Goal: Find specific page/section: Find specific page/section

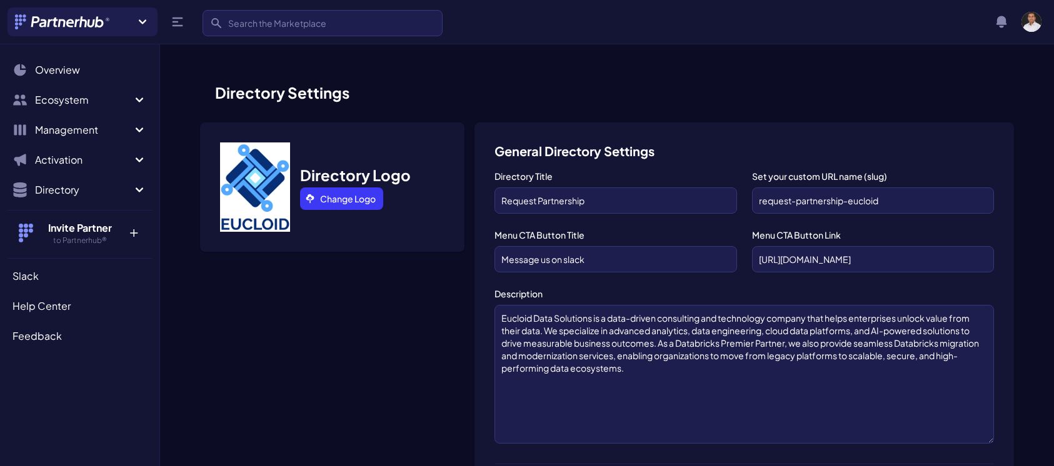
scroll to position [897, 0]
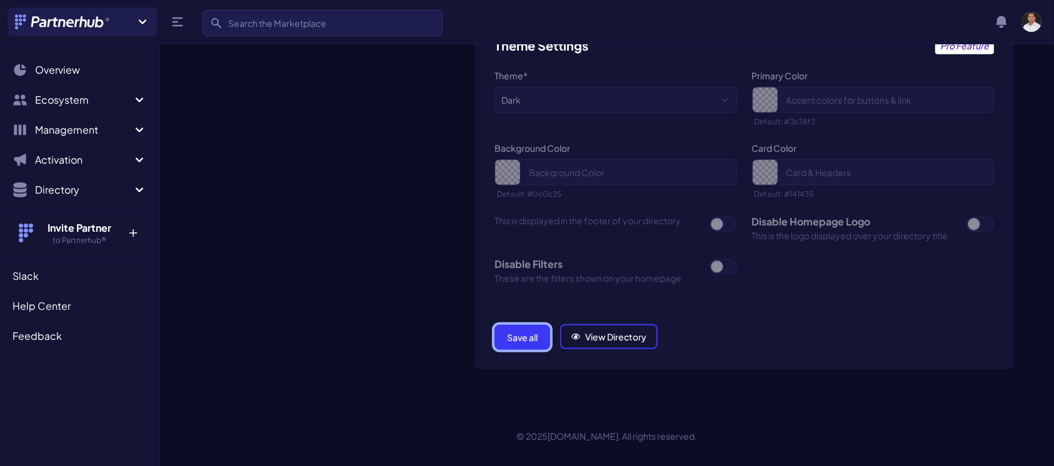
click at [523, 332] on button "Save all" at bounding box center [523, 337] width 56 height 25
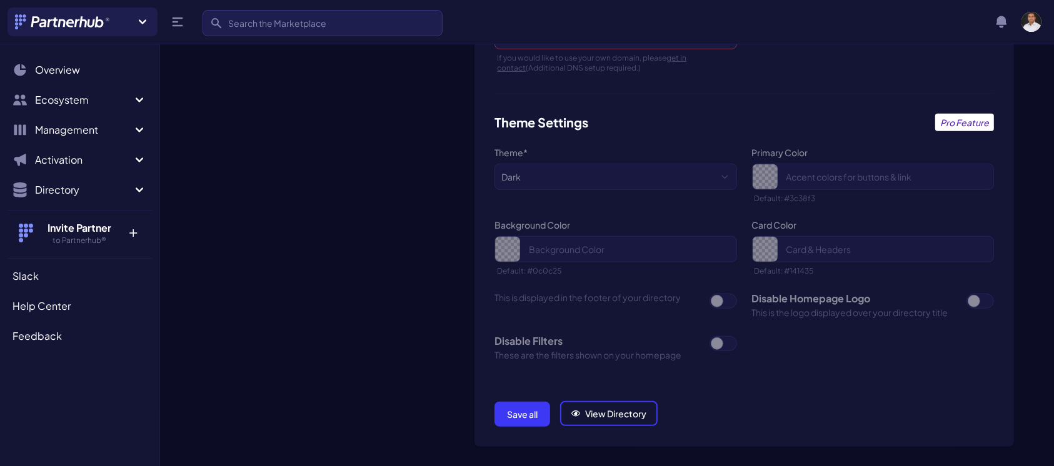
scroll to position [897, 0]
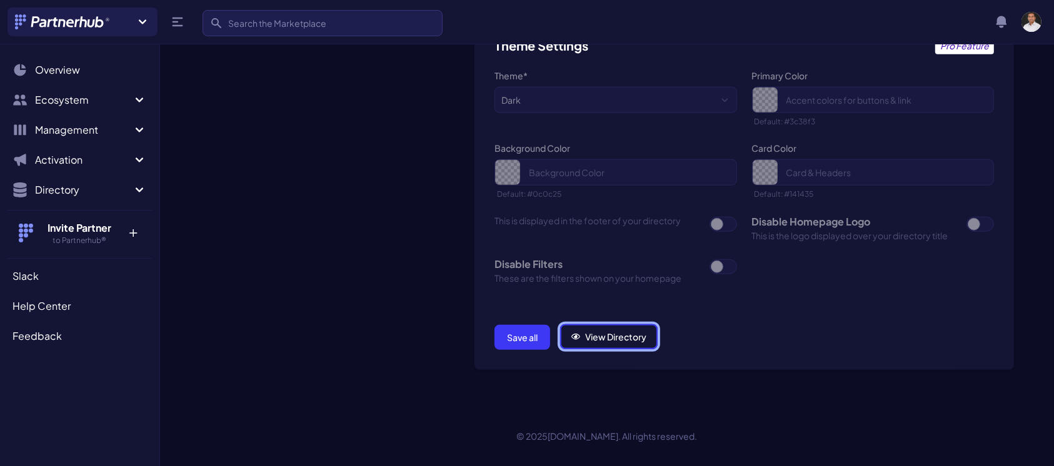
click at [589, 335] on link "View Directory" at bounding box center [609, 337] width 98 height 25
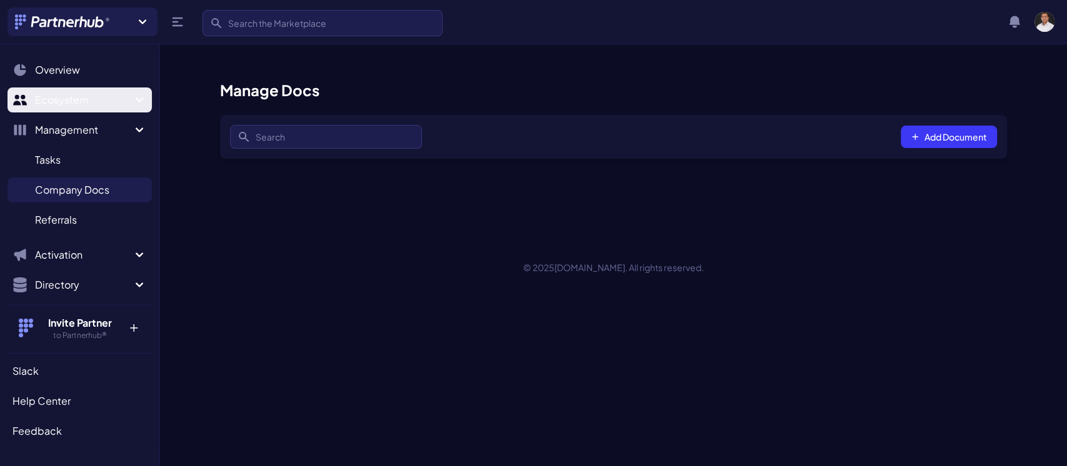
click at [113, 95] on span "Ecosystem" at bounding box center [83, 100] width 97 height 15
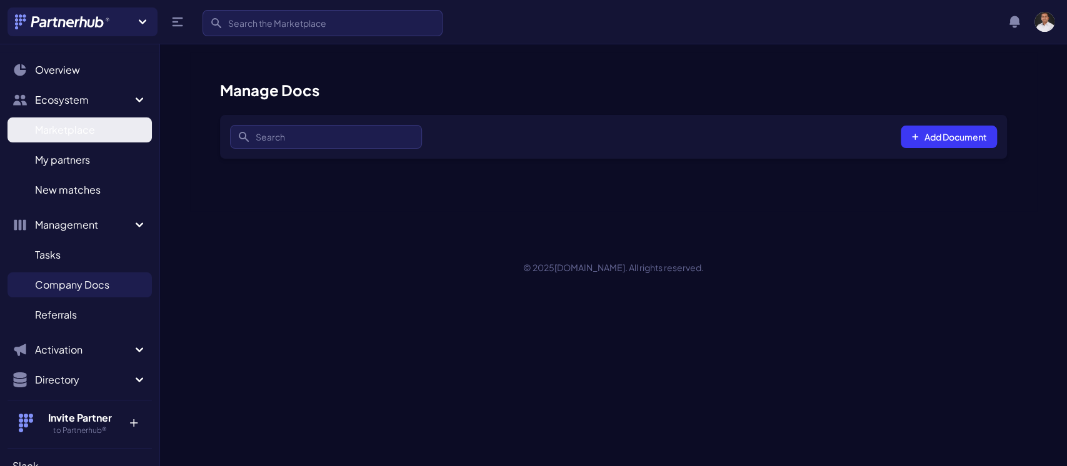
click at [66, 132] on span "Marketplace" at bounding box center [65, 130] width 60 height 15
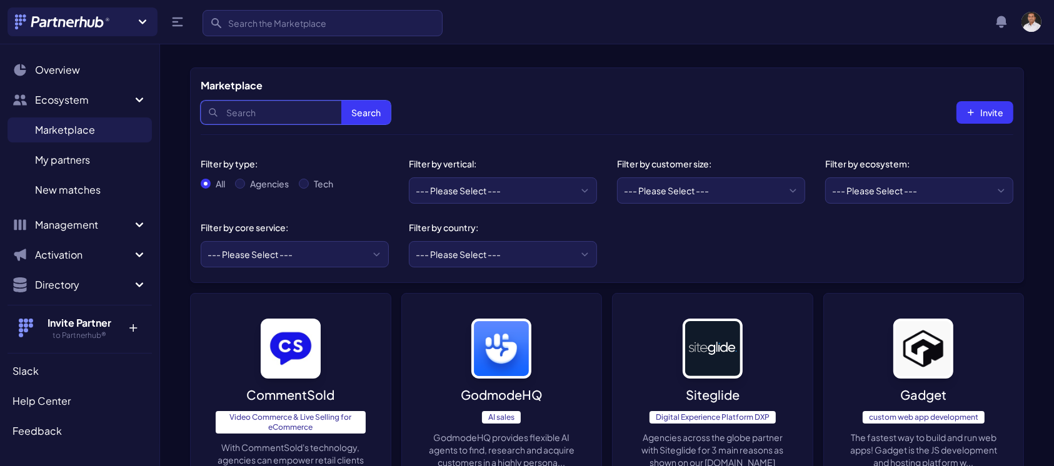
click at [271, 110] on input "Search" at bounding box center [296, 113] width 190 height 24
type input "eucloid"
click at [341, 101] on button "Search" at bounding box center [365, 113] width 49 height 24
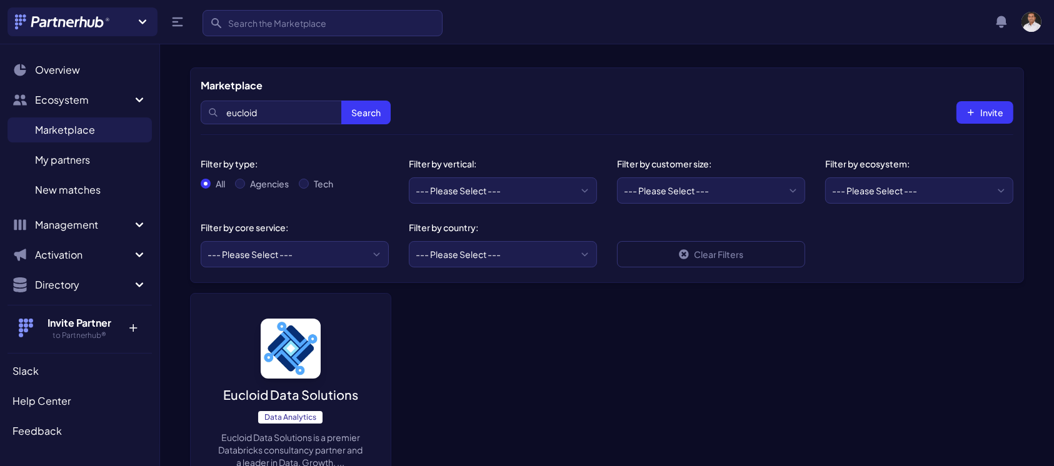
click at [300, 351] on img at bounding box center [291, 349] width 60 height 60
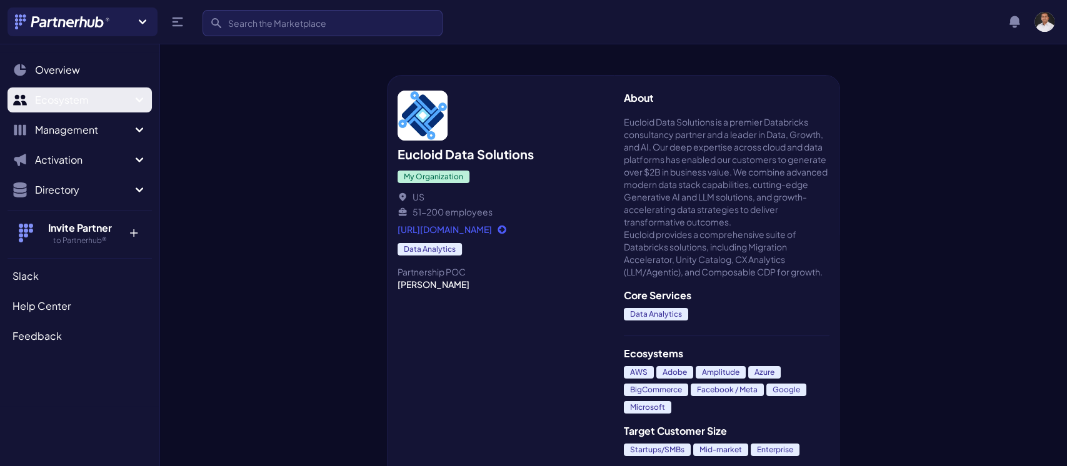
click at [62, 93] on span "Ecosystem" at bounding box center [83, 100] width 97 height 15
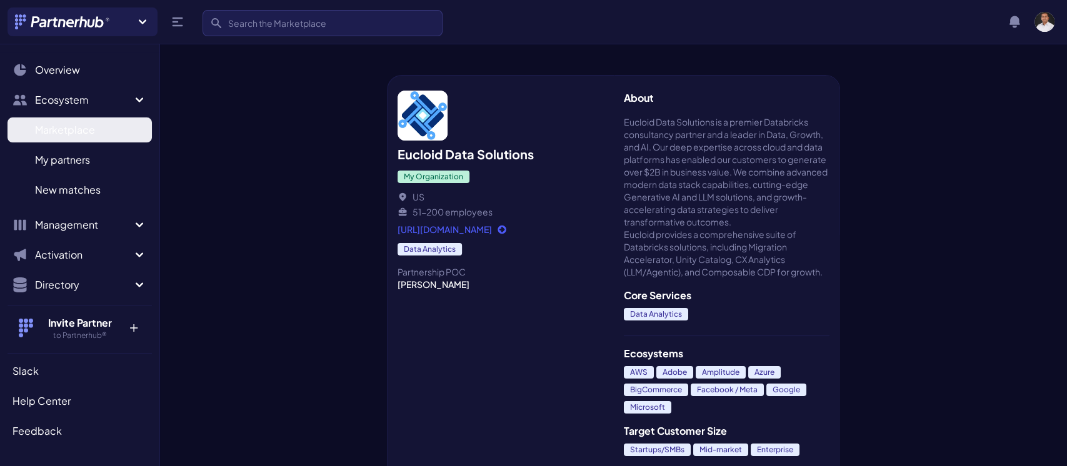
click at [62, 123] on span "Marketplace" at bounding box center [65, 130] width 60 height 15
